Goal: Book appointment/travel/reservation

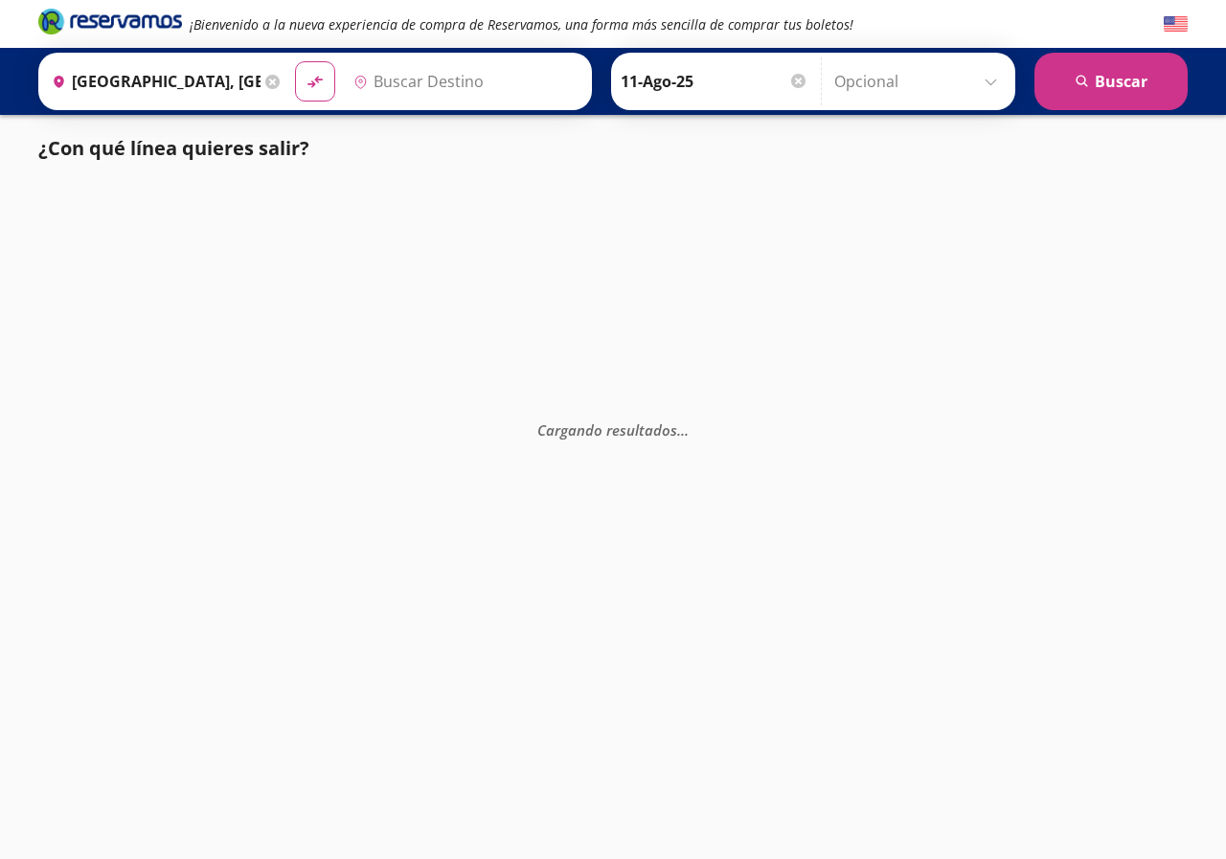
type input "[GEOGRAPHIC_DATA], [GEOGRAPHIC_DATA]"
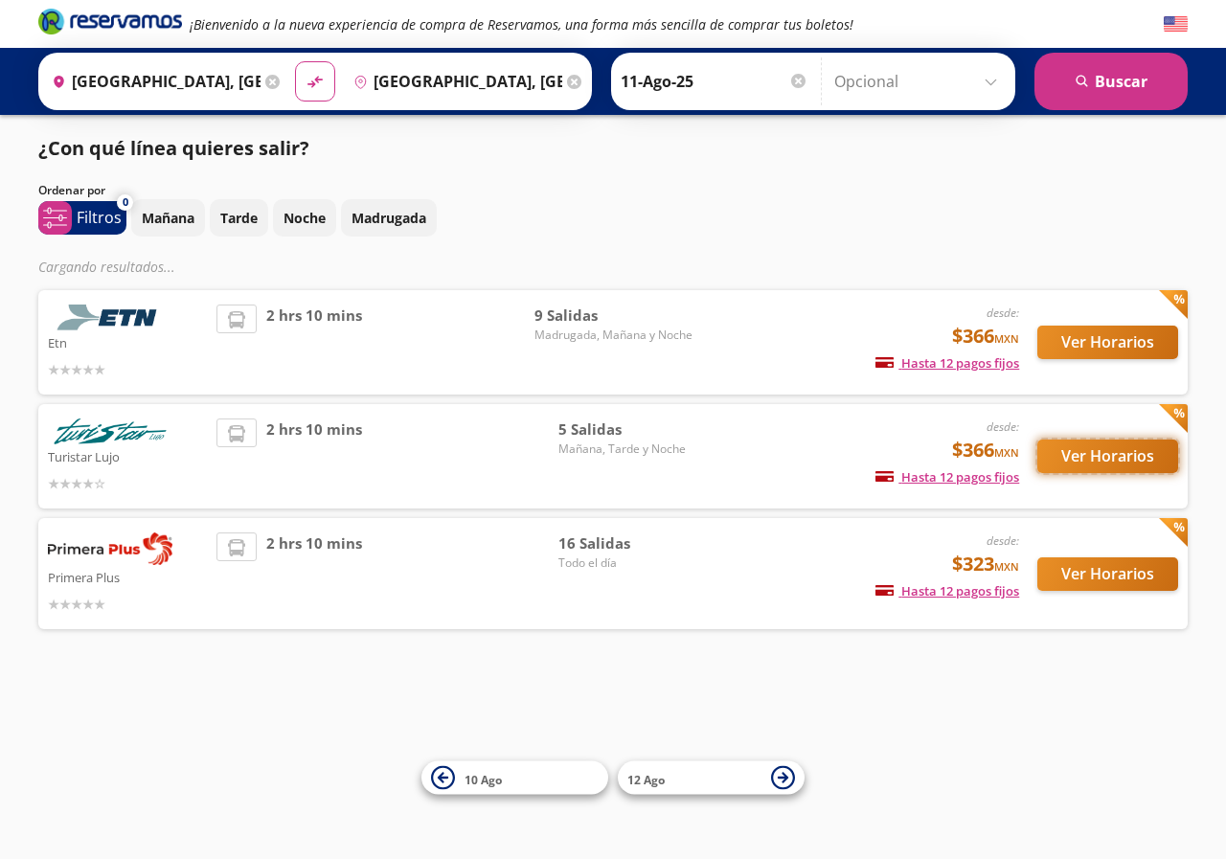
click at [1108, 470] on button "Ver Horarios" at bounding box center [1107, 457] width 141 height 34
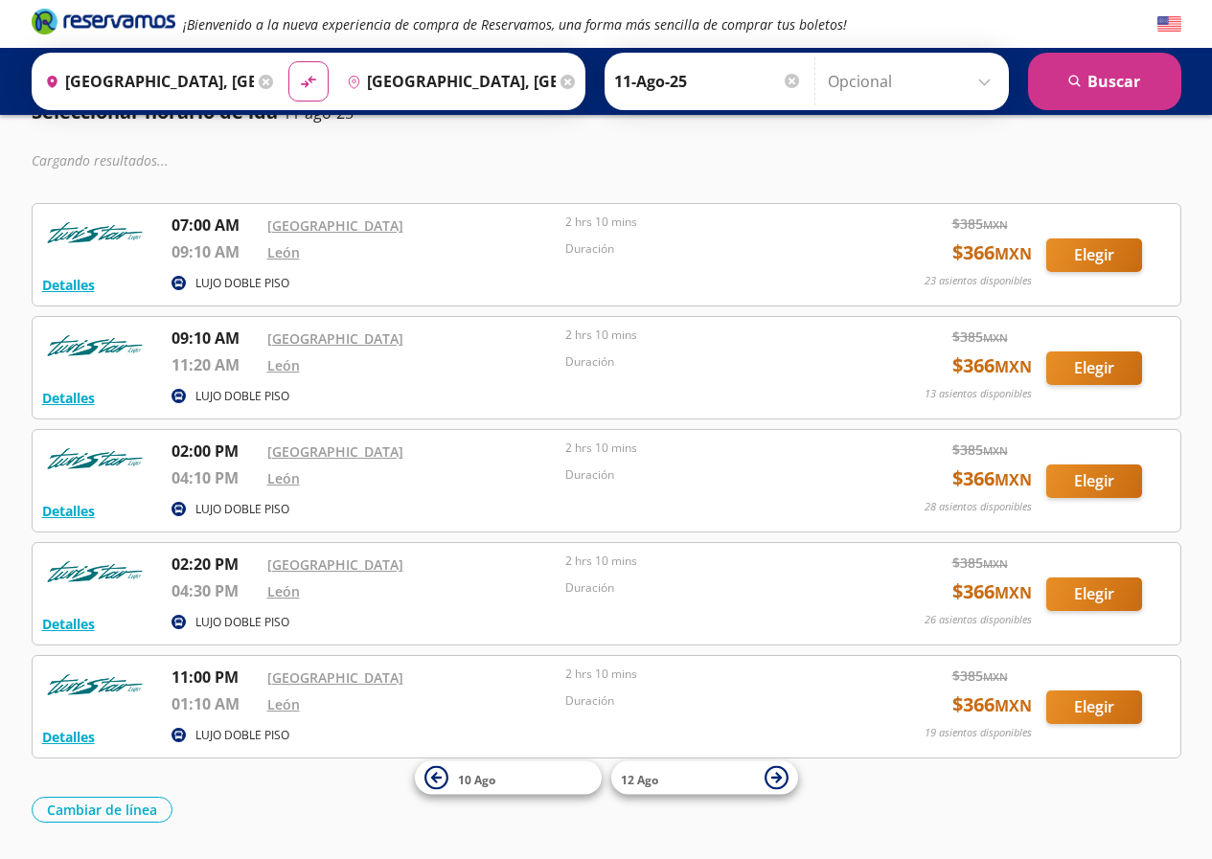
scroll to position [96, 0]
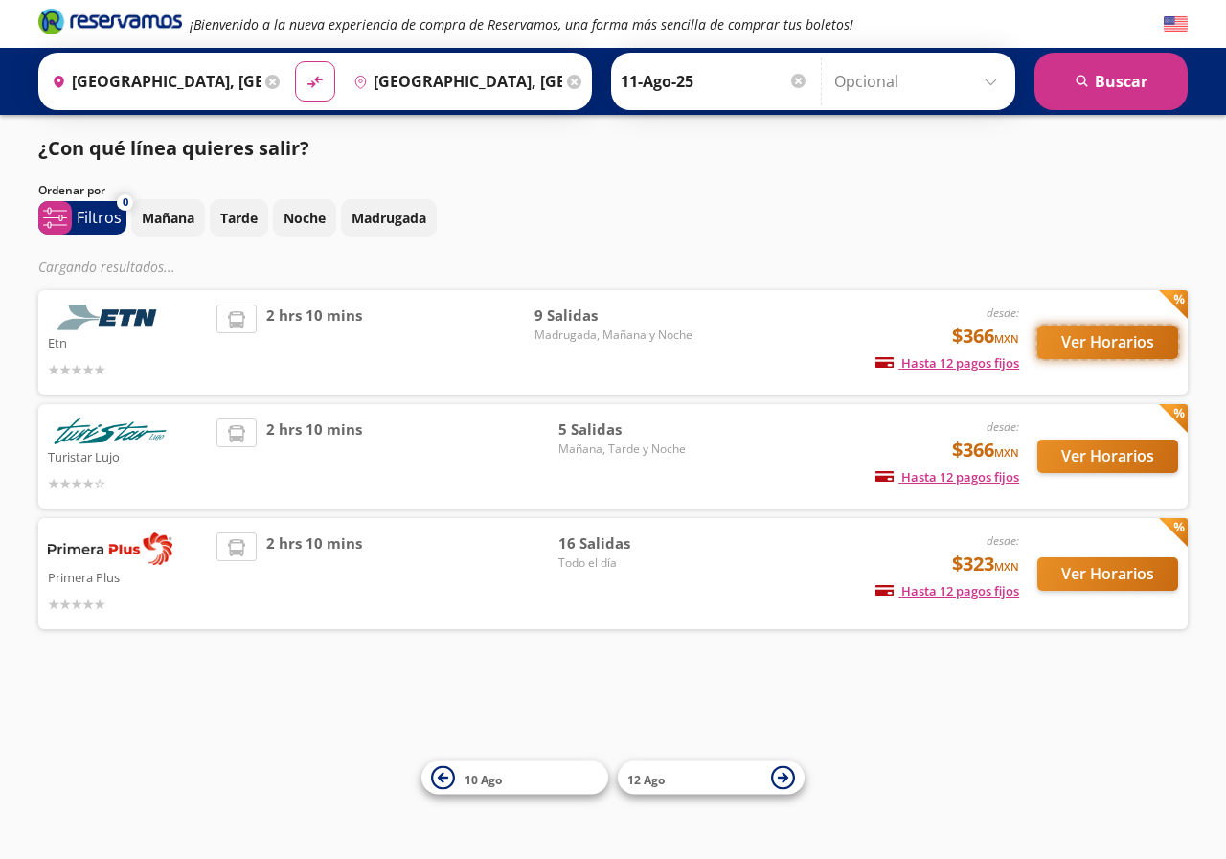
click at [1111, 347] on button "Ver Horarios" at bounding box center [1107, 343] width 141 height 34
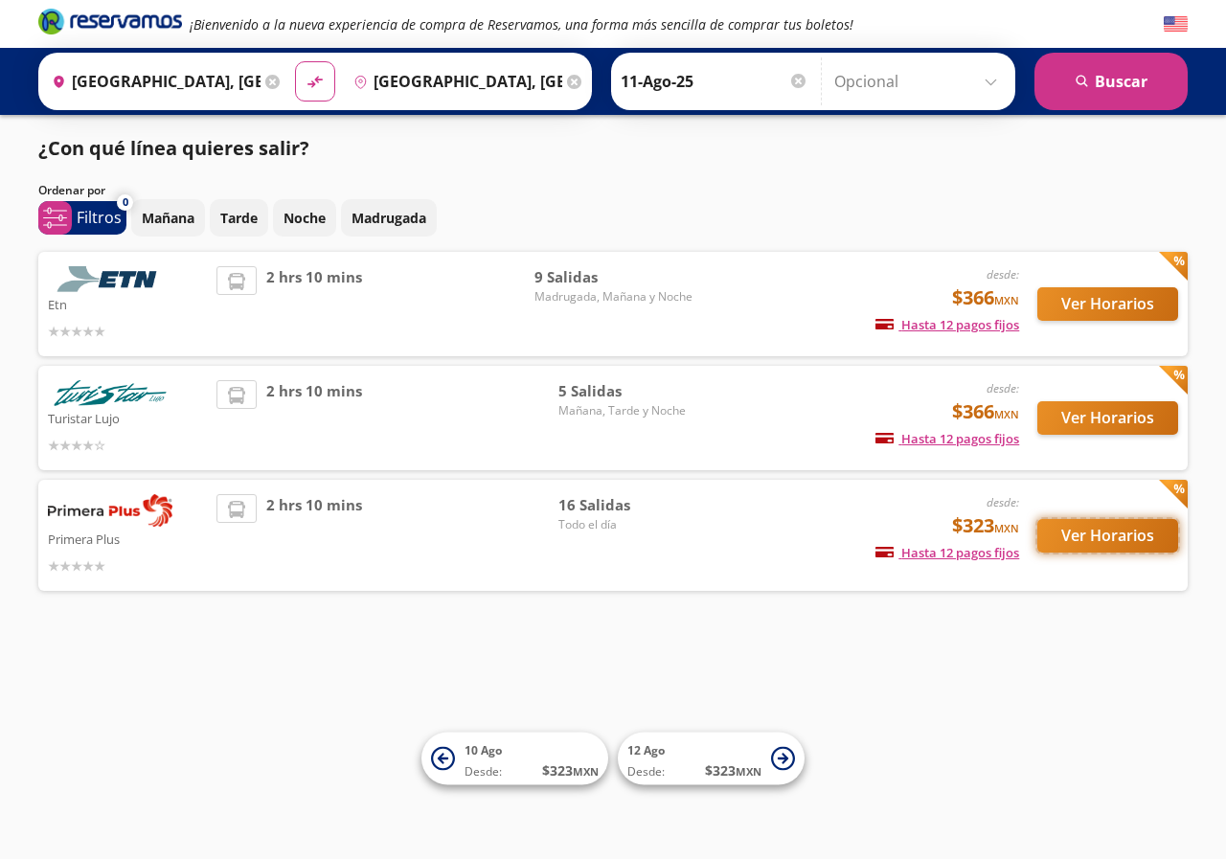
click at [1107, 542] on button "Ver Horarios" at bounding box center [1107, 536] width 141 height 34
